Goal: Navigation & Orientation: Find specific page/section

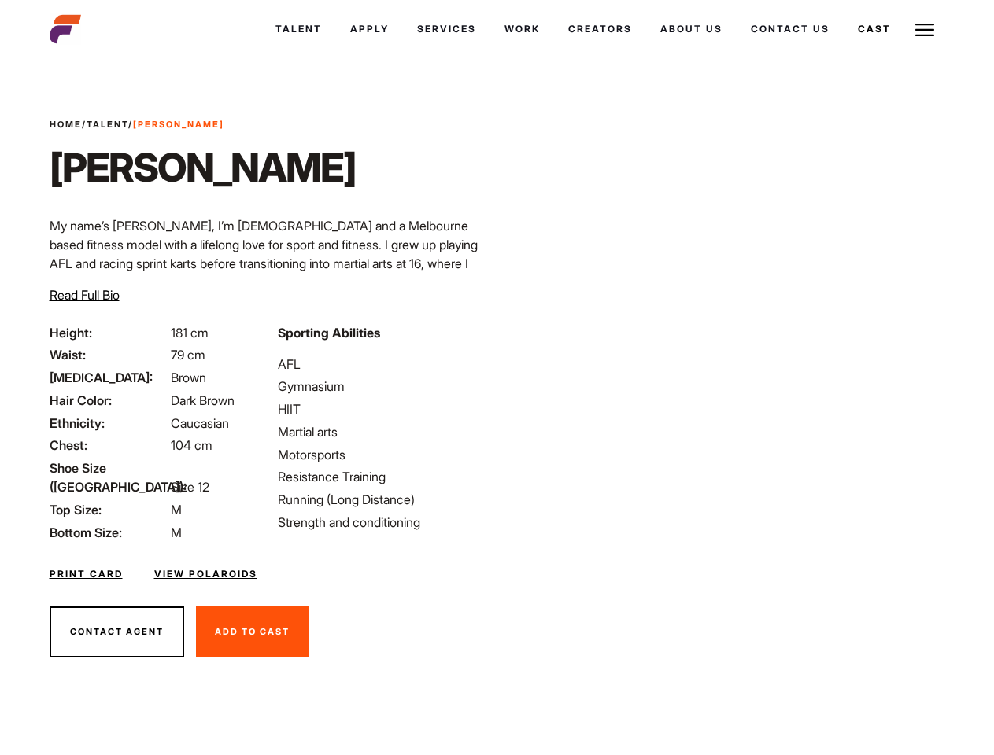
click at [873, 29] on link "Cast" at bounding box center [874, 29] width 61 height 42
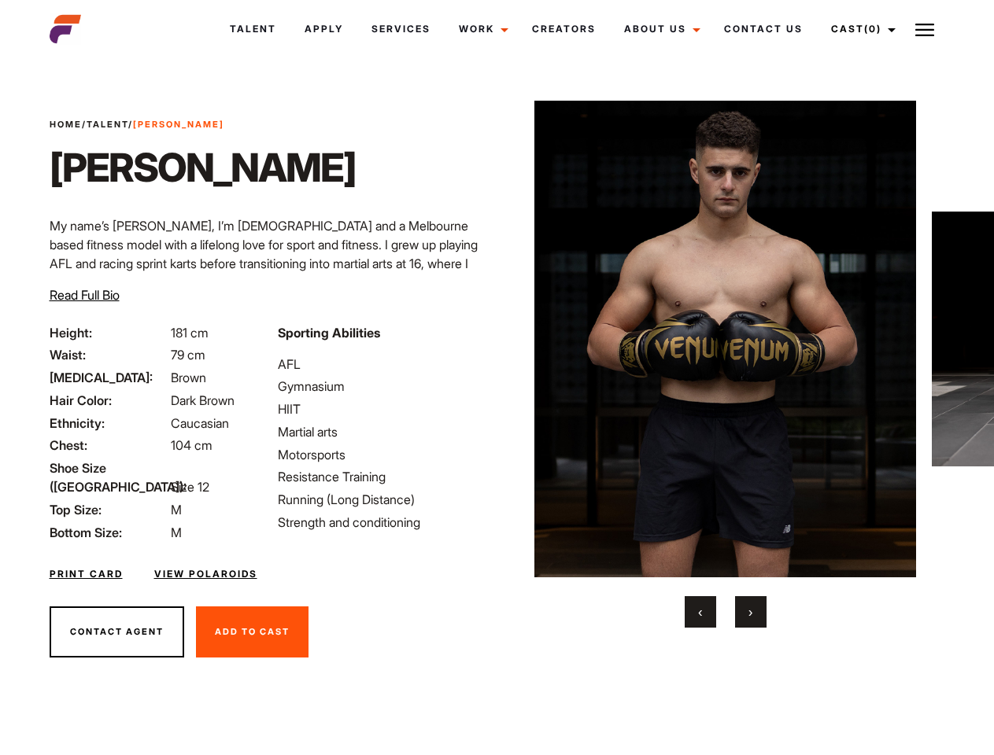
click at [859, 29] on link "Cast (0)" at bounding box center [861, 29] width 88 height 42
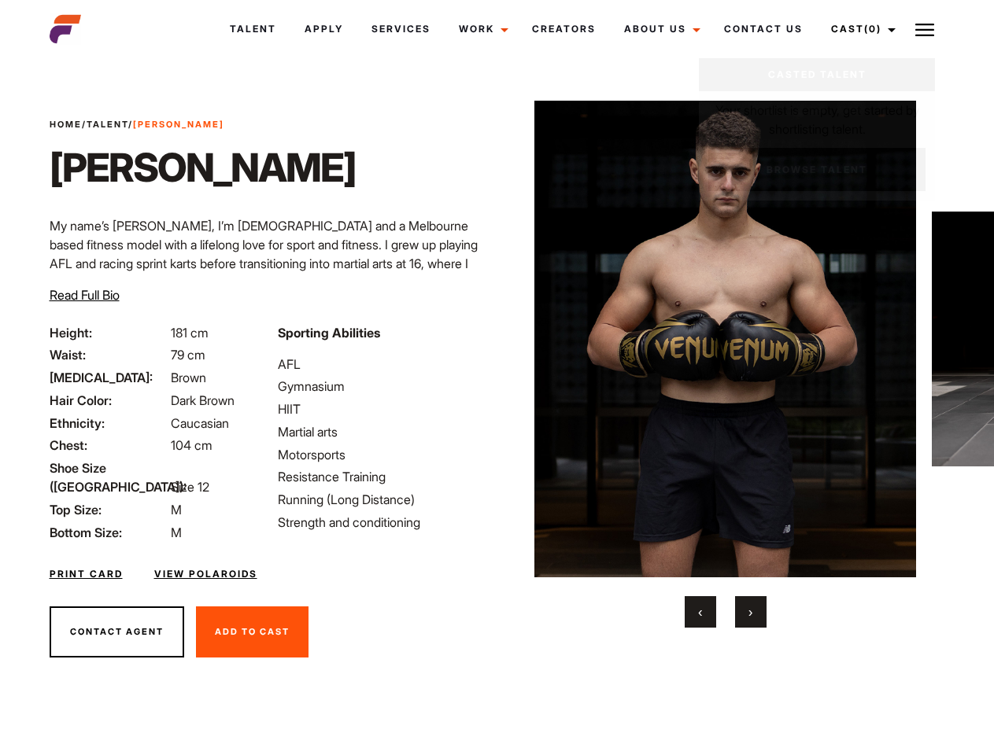
click at [925, 29] on img at bounding box center [924, 29] width 19 height 19
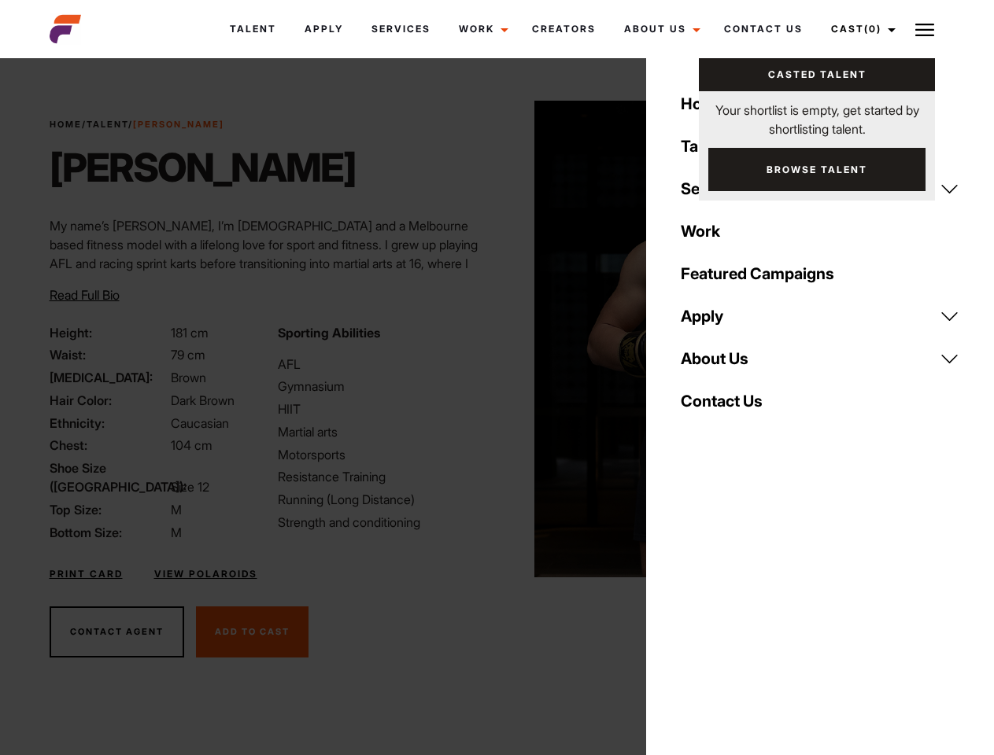
click at [725, 364] on img at bounding box center [725, 339] width 382 height 477
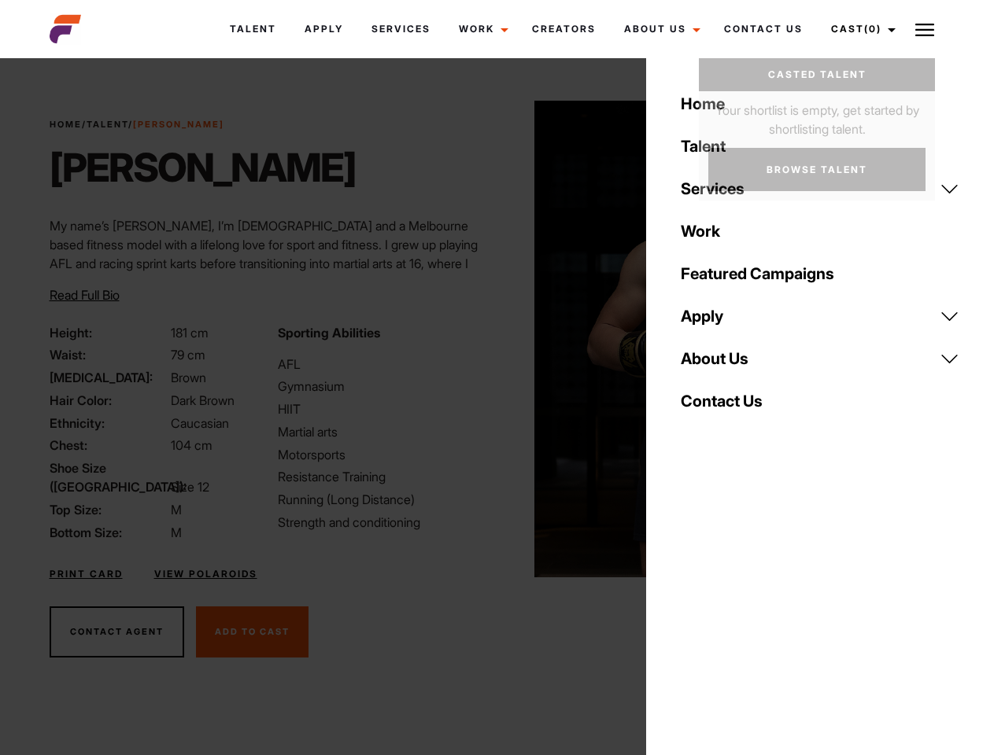
click at [497, 339] on div "Sporting Abilities AFL Gymnasium HIIT Martial arts Motorsports Resistance Train…" at bounding box center [382, 432] width 228 height 219
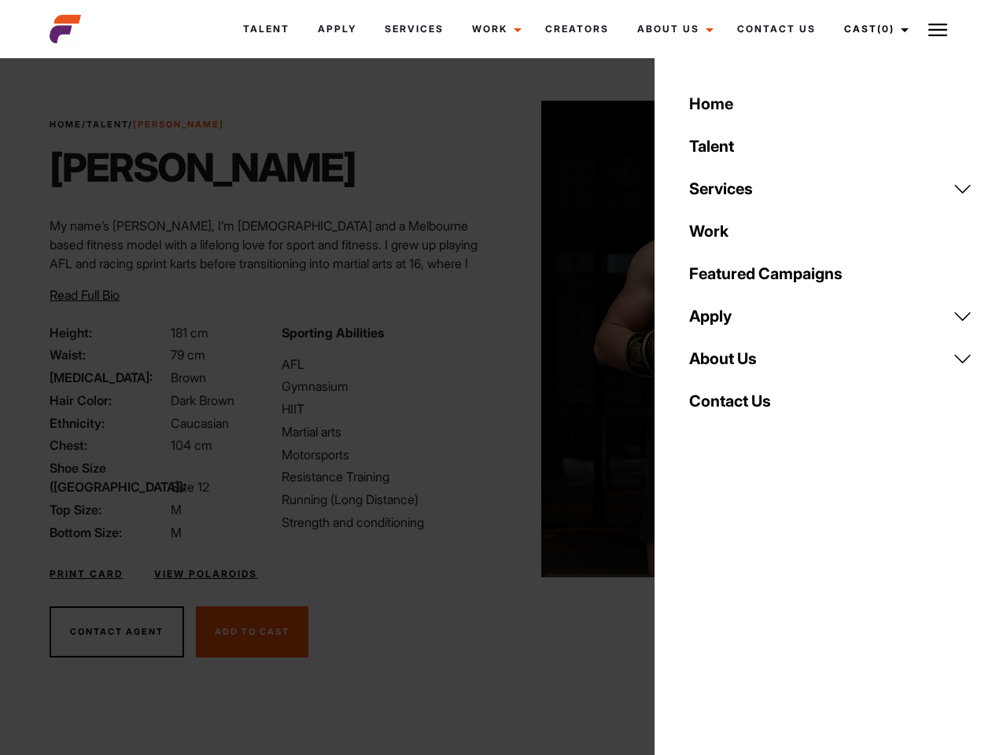
click at [700, 612] on button "‹" at bounding box center [709, 612] width 31 height 31
click at [751, 612] on div "Home Talent Services Talent Casting Photography Videography Creative Hair and M…" at bounding box center [831, 377] width 353 height 755
